Goal: Communication & Community: Answer question/provide support

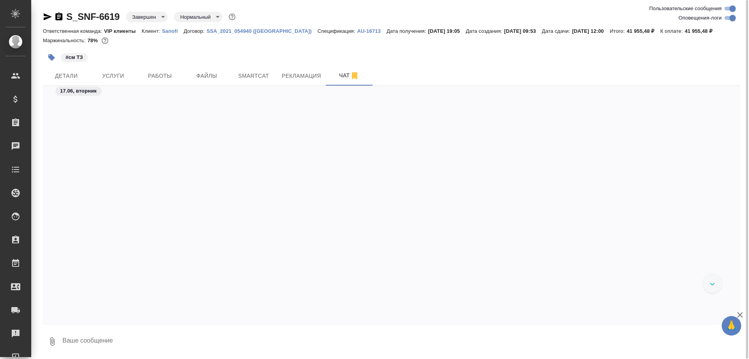
scroll to position [1871, 0]
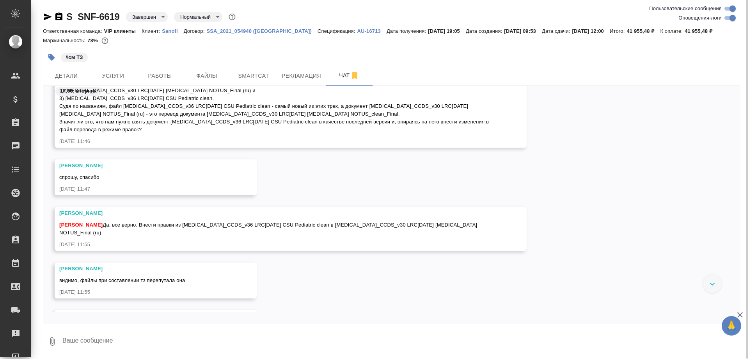
click at [59, 18] on icon "button" at bounding box center [58, 16] width 7 height 8
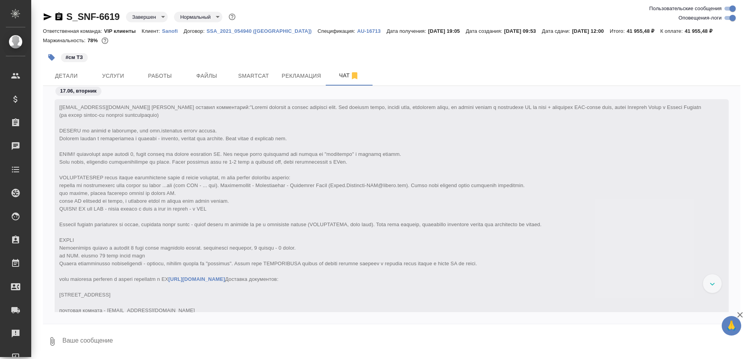
scroll to position [0, 0]
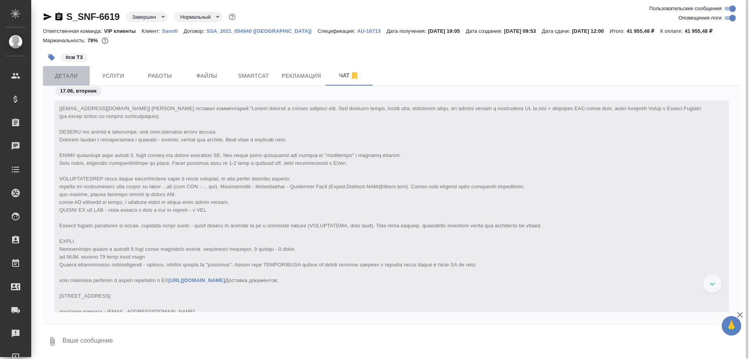
click at [73, 77] on span "Детали" at bounding box center [66, 76] width 37 height 10
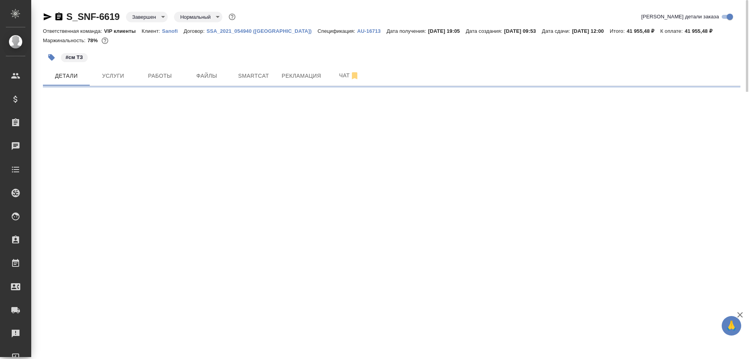
select select "RU"
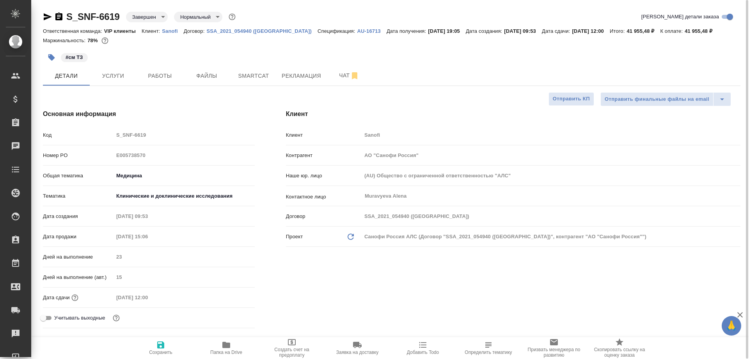
type textarea "x"
type input "[PERSON_NAME]"
type input "Комаров Роман"
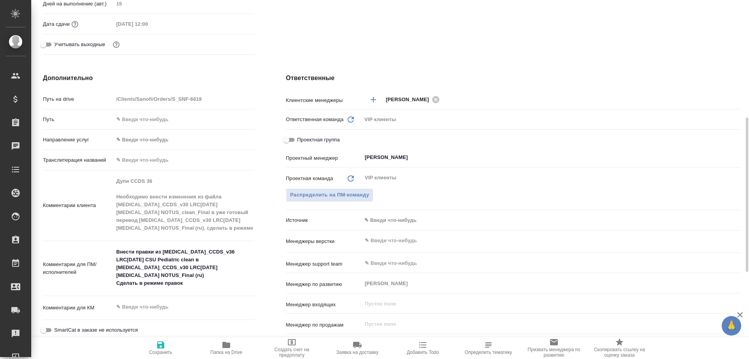
scroll to position [312, 0]
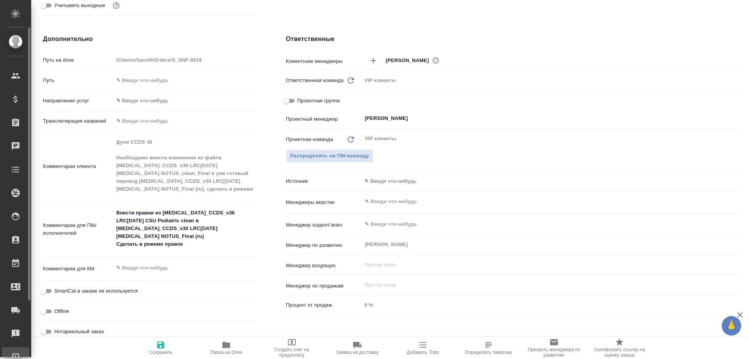
type textarea "x"
click at [229, 344] on icon "button" at bounding box center [226, 344] width 8 height 6
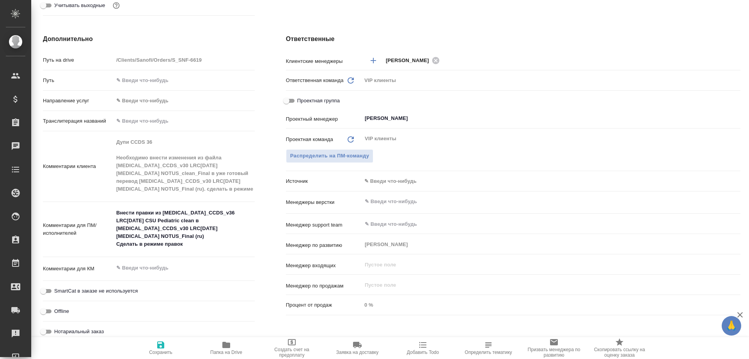
type textarea "x"
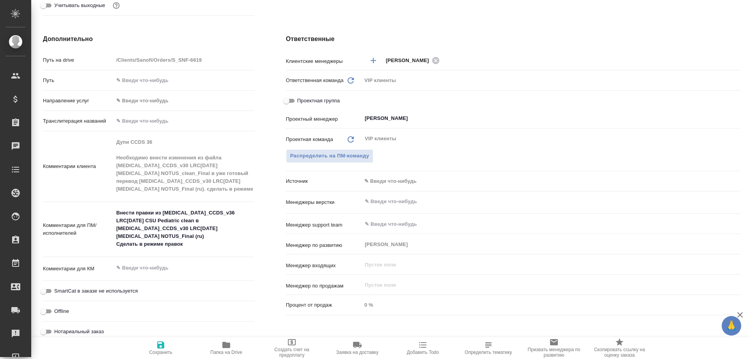
type textarea "x"
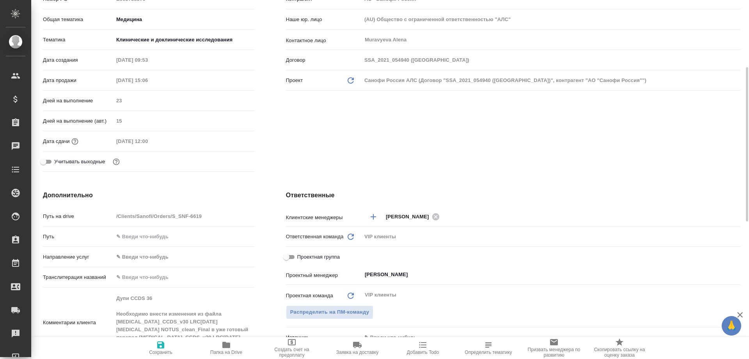
scroll to position [0, 0]
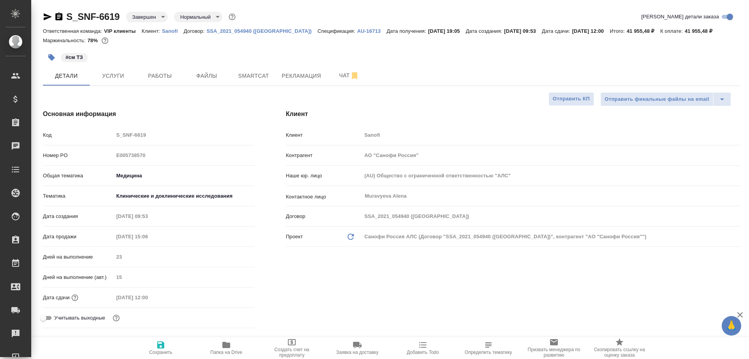
click at [60, 13] on icon "button" at bounding box center [58, 16] width 7 height 8
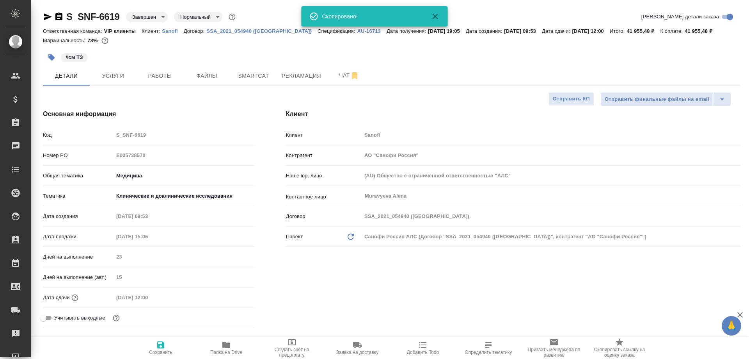
type textarea "x"
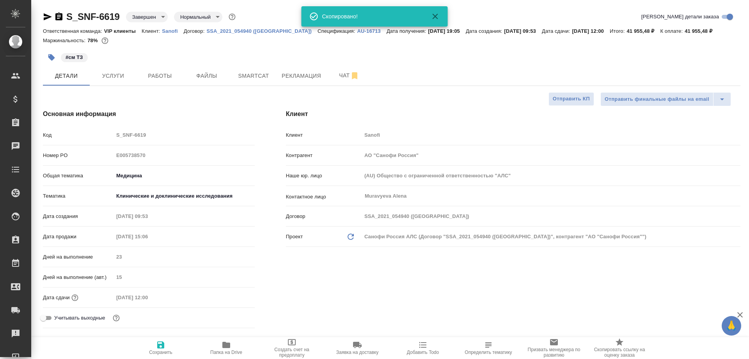
type textarea "x"
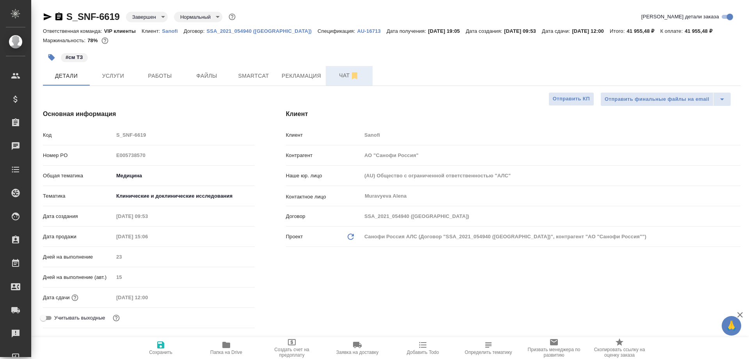
click at [343, 78] on span "Чат" at bounding box center [349, 76] width 37 height 10
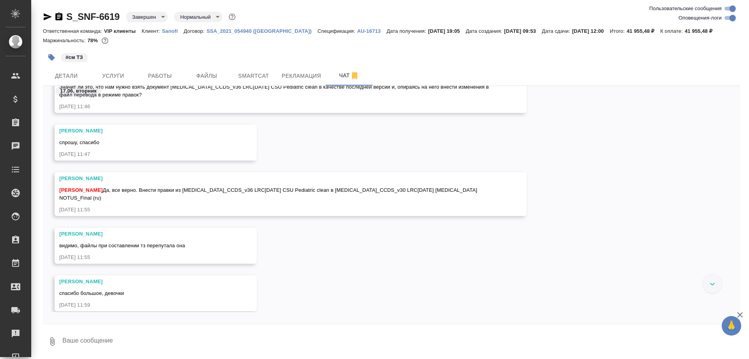
scroll to position [2052, 0]
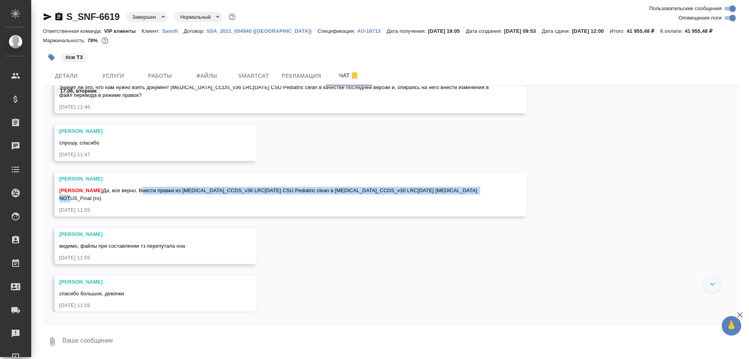
drag, startPoint x: 151, startPoint y: 188, endPoint x: 487, endPoint y: 198, distance: 336.2
click at [487, 198] on div "Горшкова Валентина Да, все верно. Внести правки из Dupilumab_CCDS_v36 LRC22May2…" at bounding box center [279, 194] width 440 height 18
copy span "Внести правки из Dupilumab_CCDS_v36 LRC22May2025 CSU Pediatric clean в Dupiluma…"
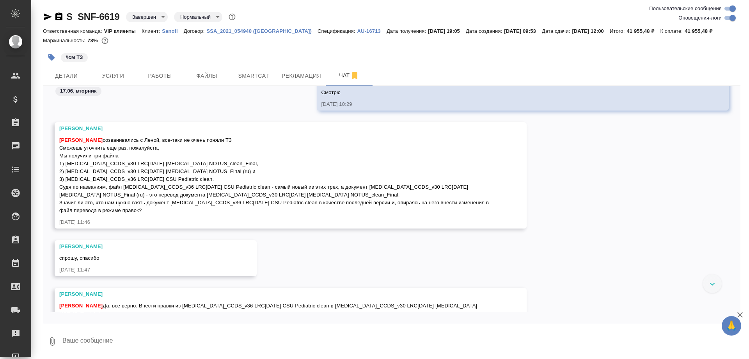
scroll to position [687, 0]
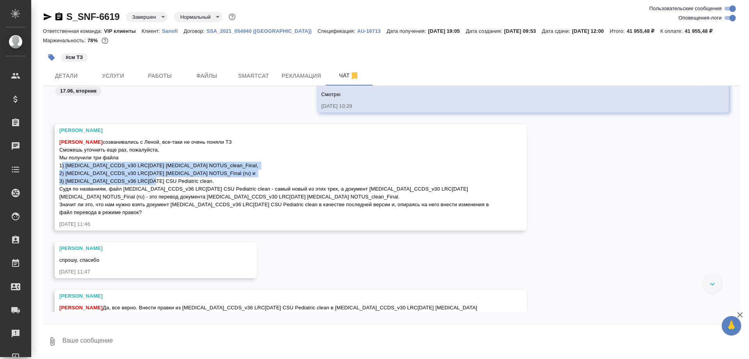
drag, startPoint x: 60, startPoint y: 165, endPoint x: 210, endPoint y: 180, distance: 150.7
click at [210, 180] on div "[PERSON_NAME]" at bounding box center [279, 176] width 440 height 80
copy span "1) Dupilumab_CCDS_v30 LRC14Dec2023 COPD NOTUS_clean_Final, 2) Dupilumab_CCDS_v3…"
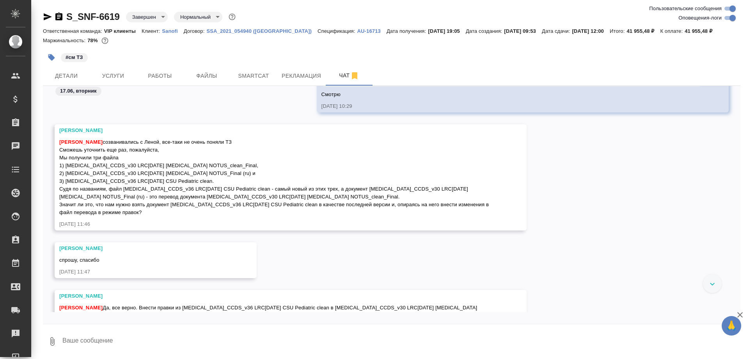
click at [241, 193] on div "[PERSON_NAME]" at bounding box center [279, 176] width 440 height 80
drag, startPoint x: 164, startPoint y: 197, endPoint x: 322, endPoint y: 195, distance: 158.1
click at [322, 195] on span "[PERSON_NAME]" at bounding box center [274, 177] width 431 height 76
